Goal: Task Accomplishment & Management: Manage account settings

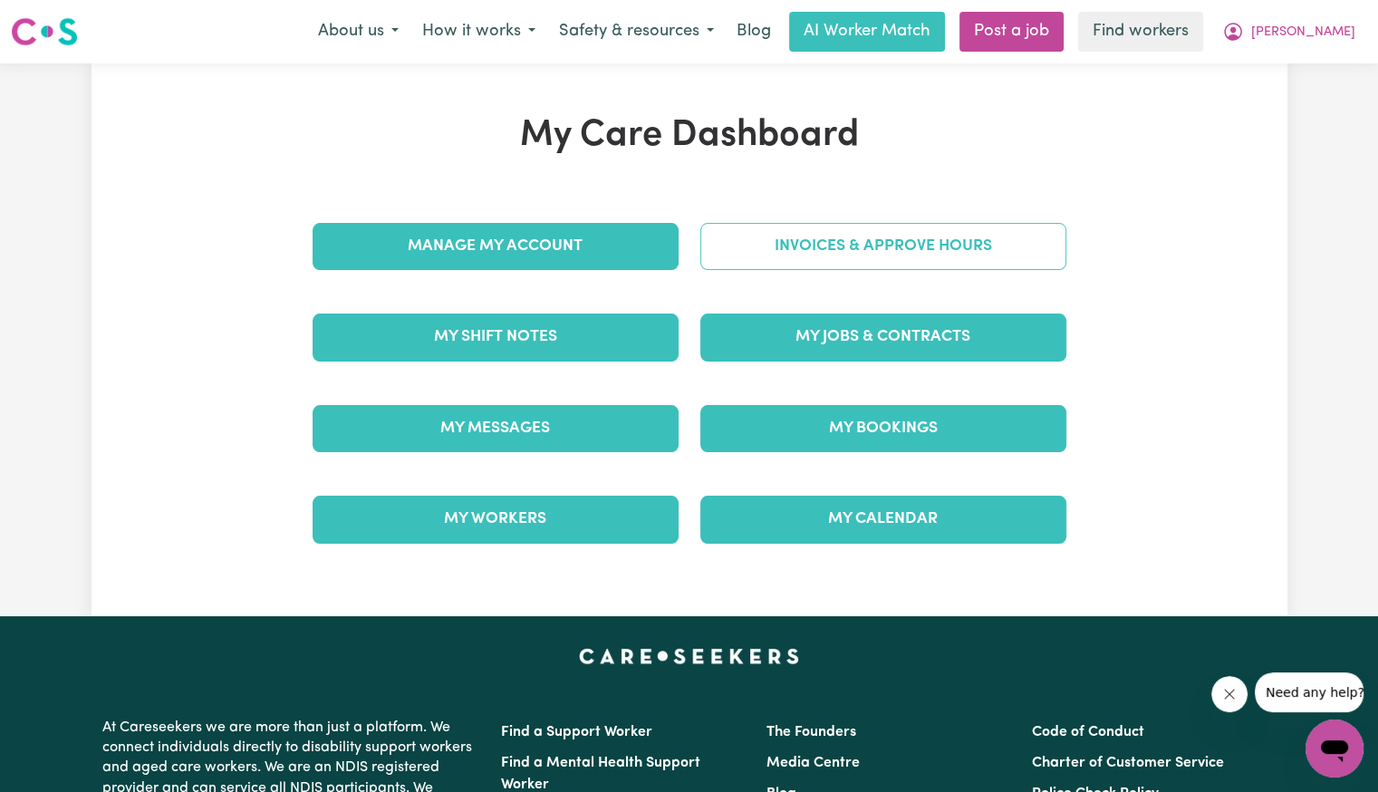
click at [790, 259] on link "Invoices & Approve Hours" at bounding box center [883, 246] width 366 height 47
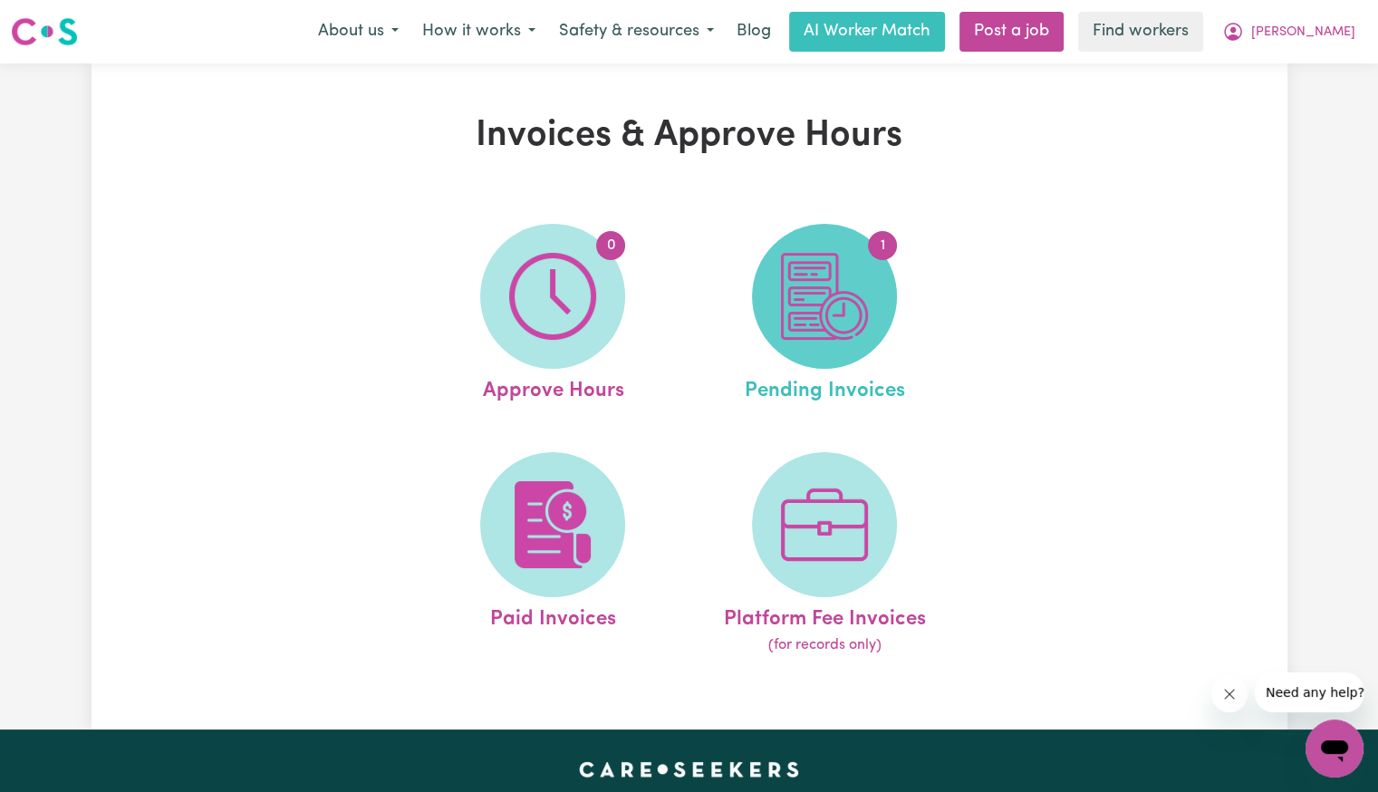
click at [800, 275] on img at bounding box center [824, 296] width 87 height 87
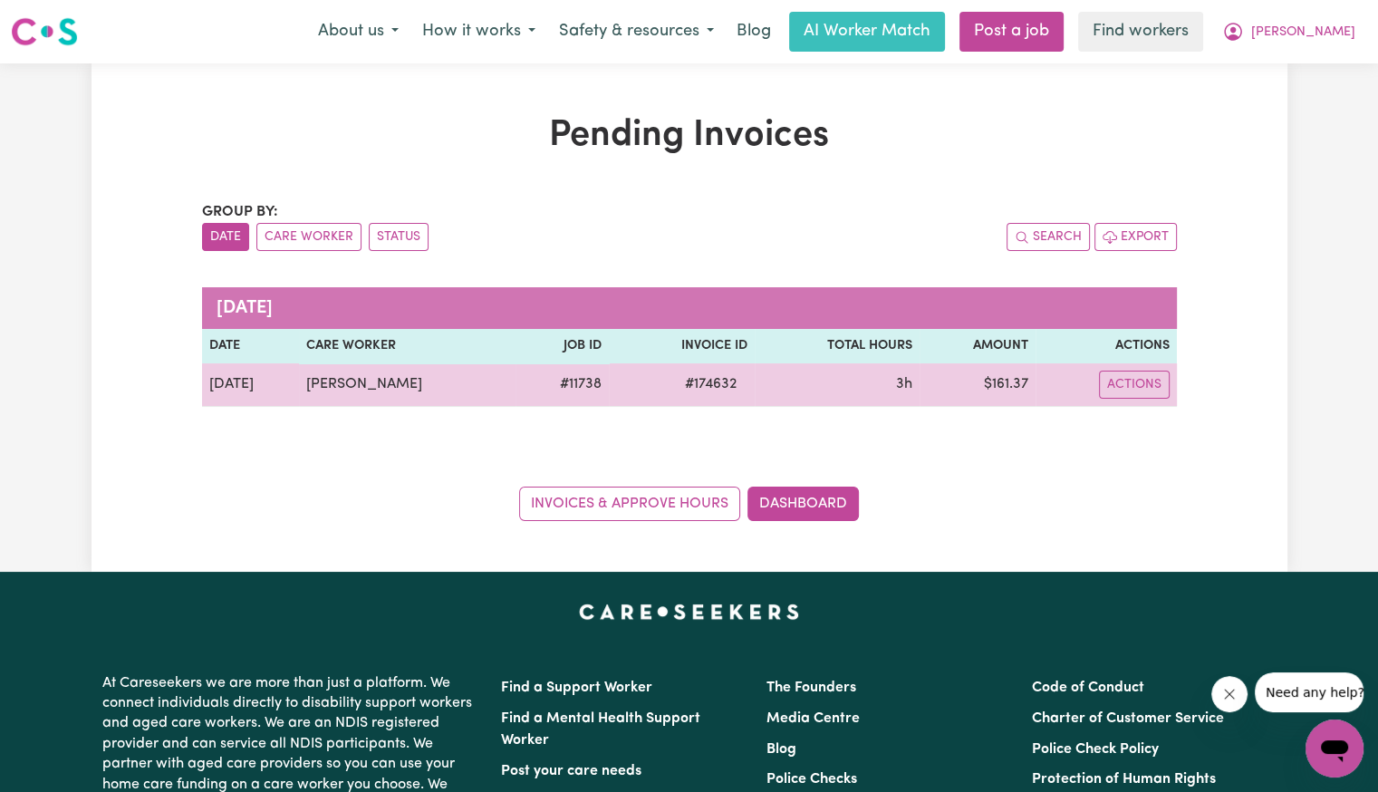
click at [694, 381] on span "# 174632" at bounding box center [710, 384] width 73 height 22
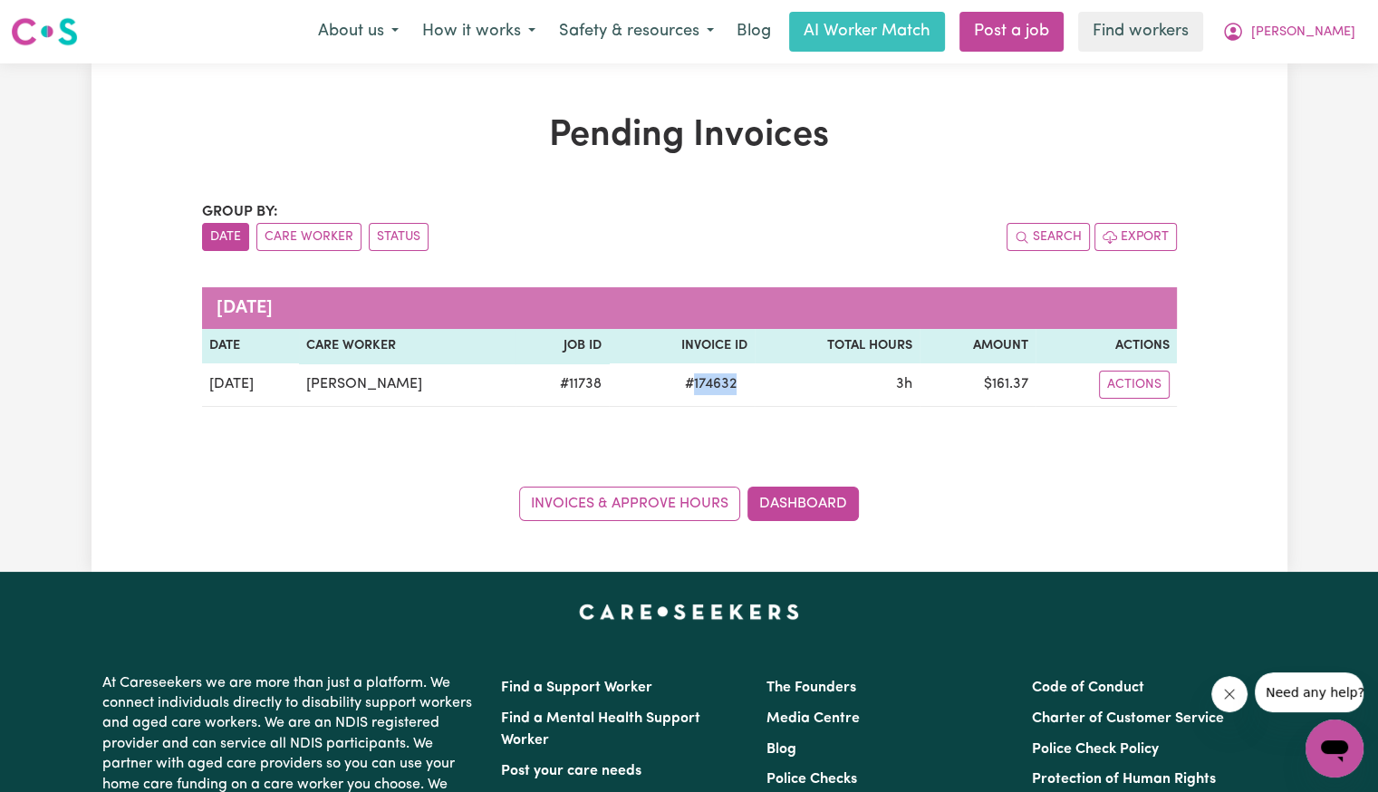
copy span "174632"
click at [1344, 37] on span "[PERSON_NAME]" at bounding box center [1303, 33] width 104 height 20
click at [1306, 101] on link "Logout" at bounding box center [1294, 104] width 143 height 34
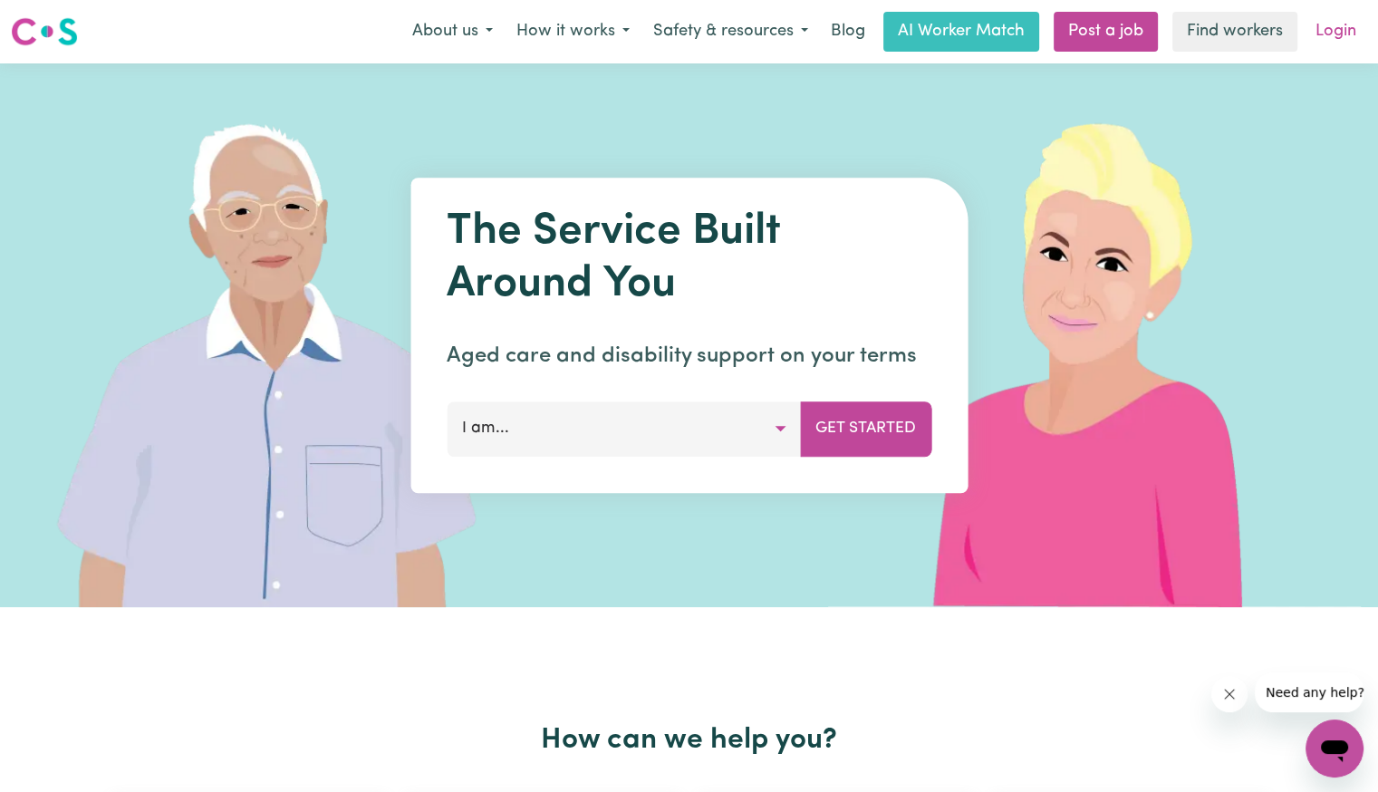
click at [1331, 36] on link "Login" at bounding box center [1336, 32] width 63 height 40
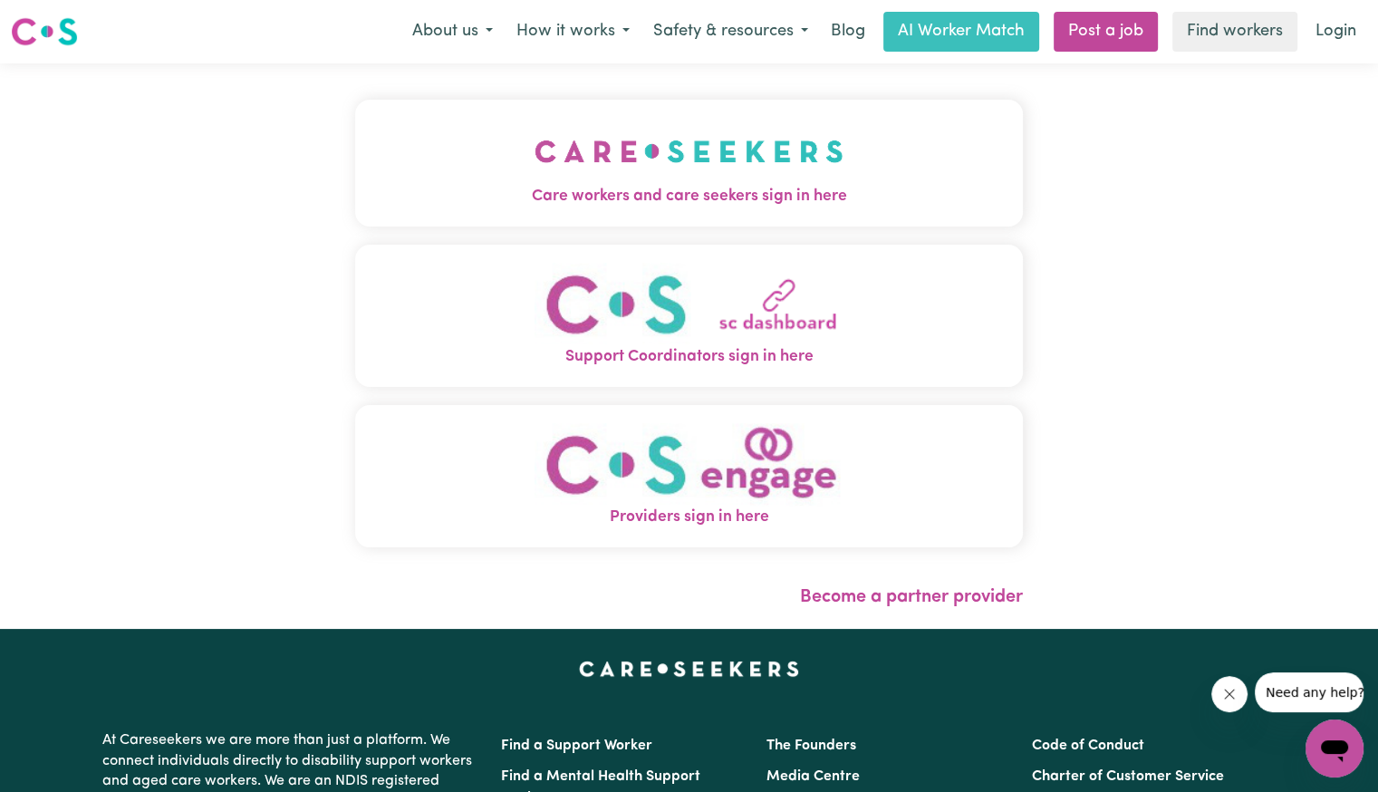
click at [380, 151] on button "Care workers and care seekers sign in here" at bounding box center [689, 163] width 668 height 127
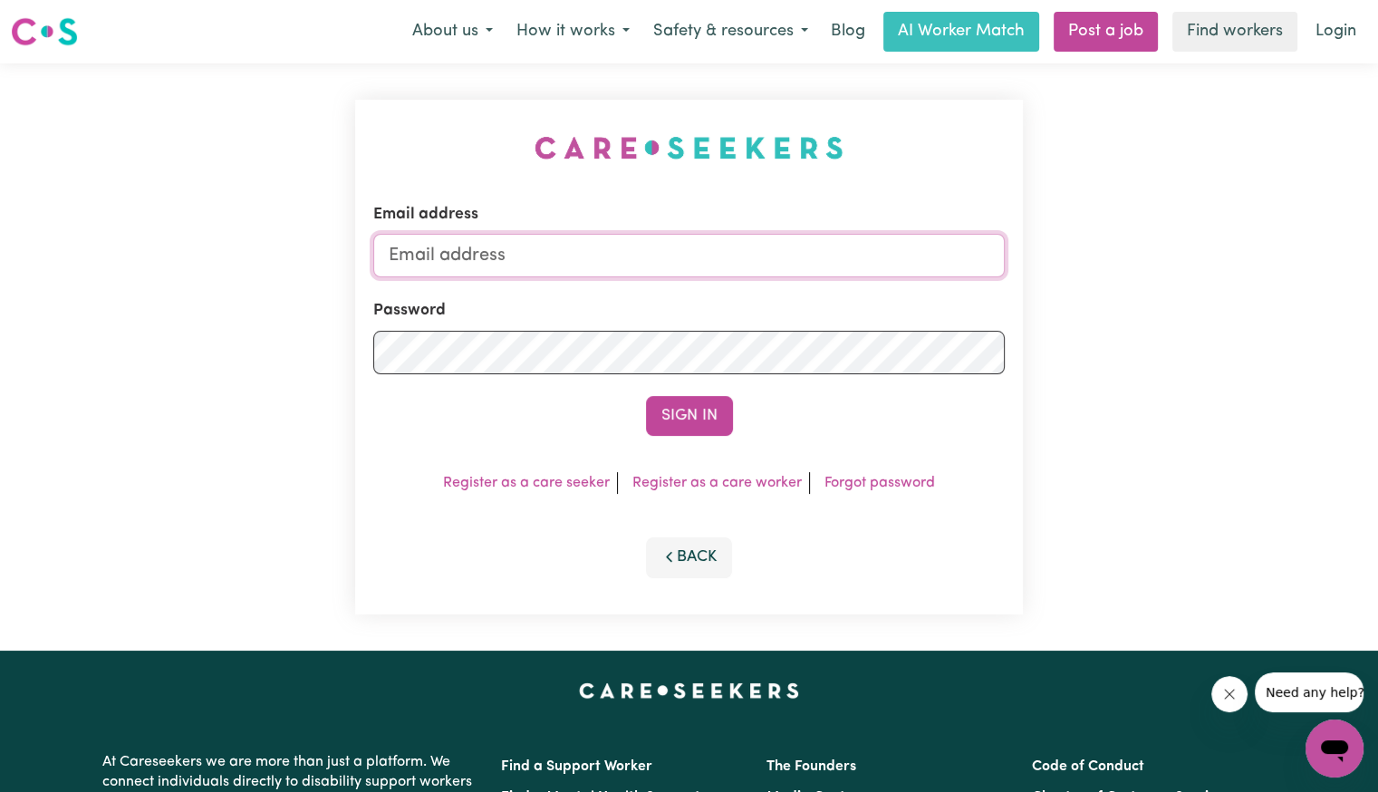
click at [532, 256] on input "Email address" at bounding box center [688, 255] width 631 height 43
type input "[EMAIL_ADDRESS][PERSON_NAME][PERSON_NAME][DOMAIN_NAME]"
drag, startPoint x: 486, startPoint y: 259, endPoint x: 1140, endPoint y: 295, distance: 655.1
click at [1140, 295] on div "Email address [EMAIL_ADDRESS][DOMAIN_NAME] Password Sign In Register as a care …" at bounding box center [689, 356] width 1378 height 587
click at [646, 396] on button "Sign In" at bounding box center [689, 416] width 87 height 40
